Goal: Communication & Community: Answer question/provide support

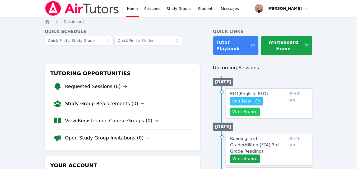
click at [237, 116] on button "Whiteboard" at bounding box center [245, 112] width 30 height 8
click at [257, 101] on icon "button" at bounding box center [257, 101] width 6 height 6
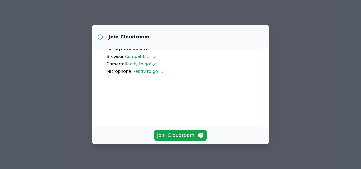
scroll to position [49, 0]
click at [177, 136] on span "Join Cloudroom" at bounding box center [180, 135] width 47 height 7
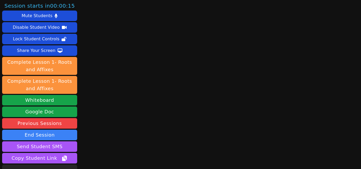
scroll to position [26, 0]
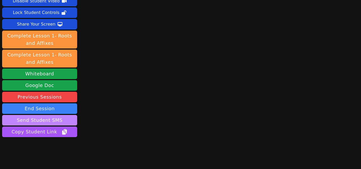
click at [52, 119] on button "Send Student SMS" at bounding box center [39, 120] width 75 height 11
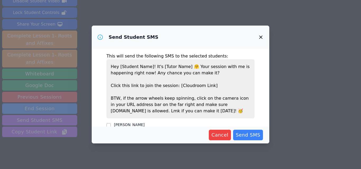
scroll to position [11, 0]
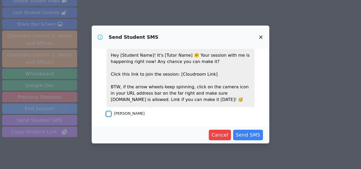
click at [110, 114] on input "[PERSON_NAME]" at bounding box center [108, 114] width 4 height 4
checkbox input "true"
click at [248, 135] on span "Send SMS" at bounding box center [247, 134] width 25 height 7
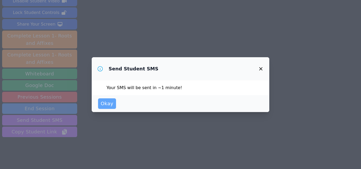
click at [113, 105] on button "Okay" at bounding box center [107, 103] width 18 height 11
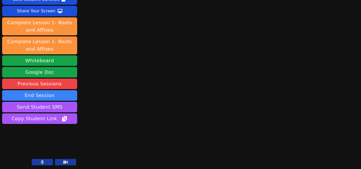
scroll to position [40, 0]
